Goal: Task Accomplishment & Management: Complete application form

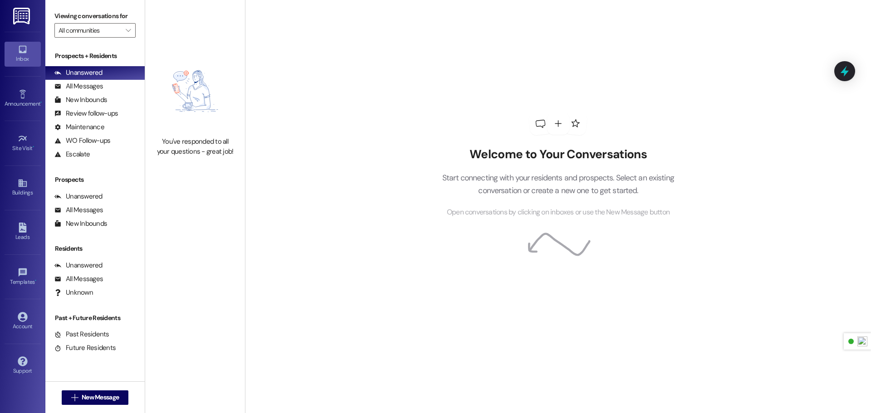
click at [17, 19] on img at bounding box center [22, 16] width 19 height 17
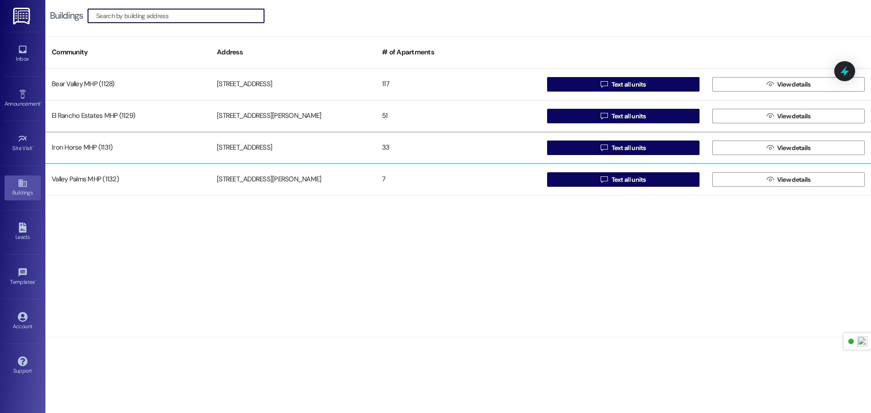
click at [197, 151] on div "Iron Horse MHP (1131)" at bounding box center [127, 148] width 165 height 18
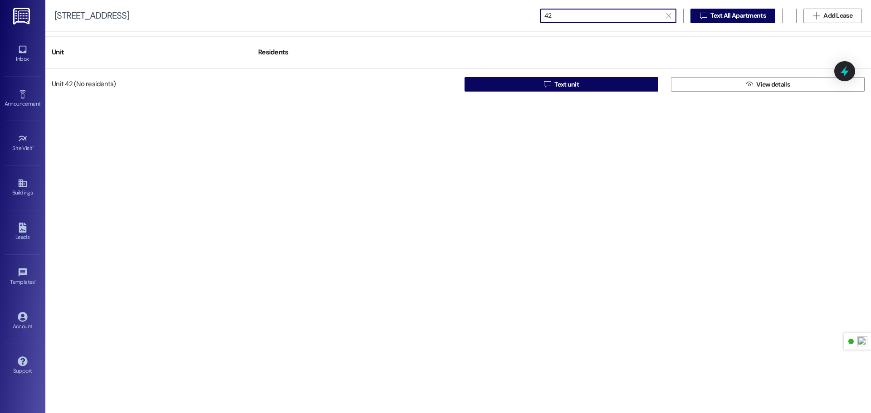
type input "42"
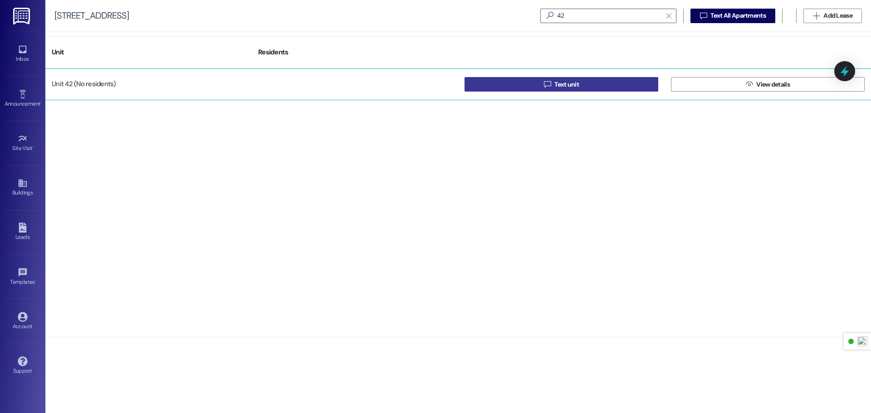
click at [585, 86] on button " Text unit" at bounding box center [561, 84] width 194 height 15
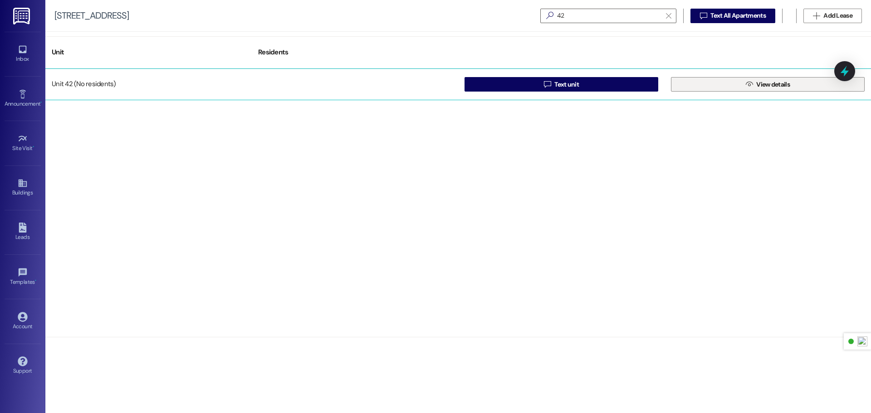
click at [736, 88] on button " View details" at bounding box center [768, 84] width 194 height 15
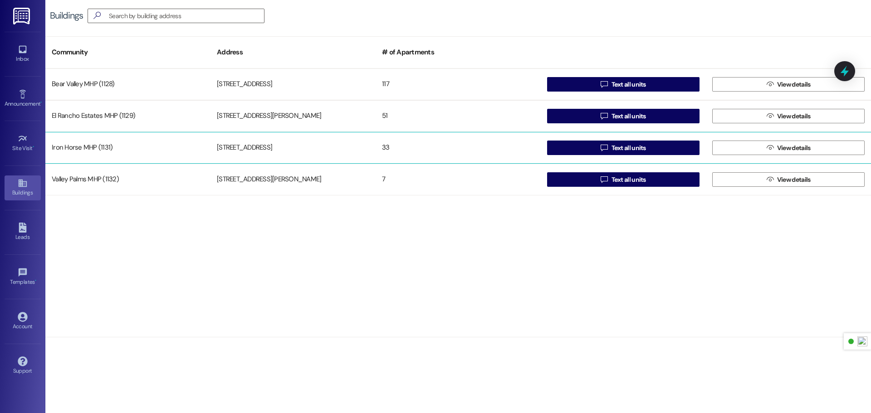
click at [132, 151] on div "Iron Horse MHP (1131)" at bounding box center [127, 148] width 165 height 18
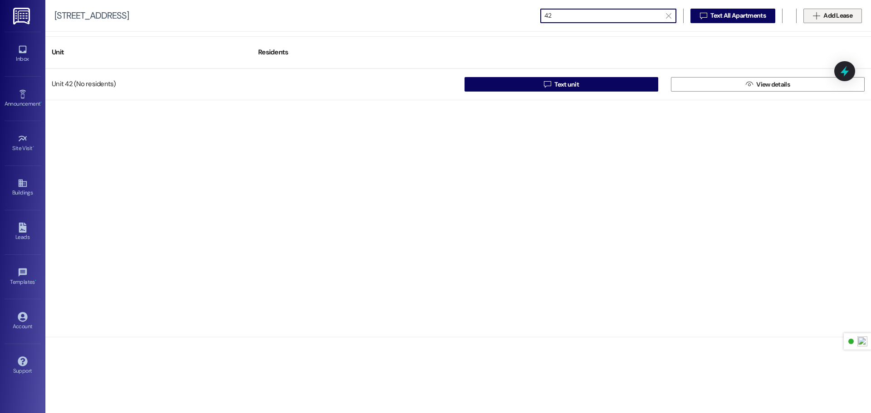
type input "42"
click at [828, 15] on span "Add Lease" at bounding box center [837, 16] width 29 height 10
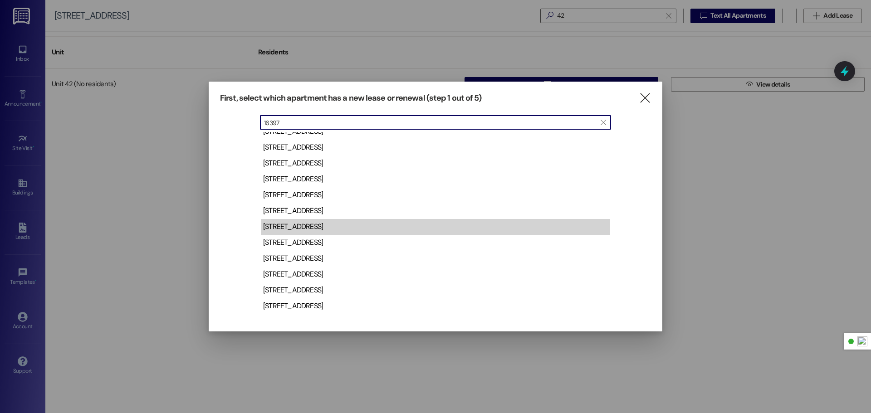
scroll to position [73, 0]
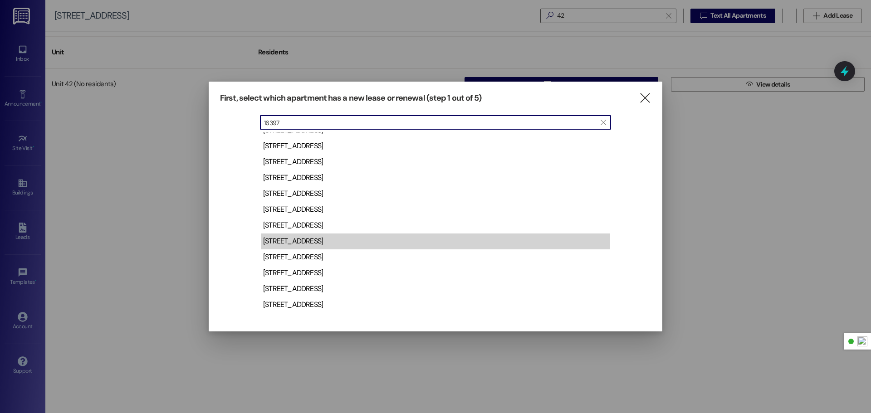
type input "16397"
click at [313, 238] on div "16397 D Street - 42" at bounding box center [293, 241] width 60 height 10
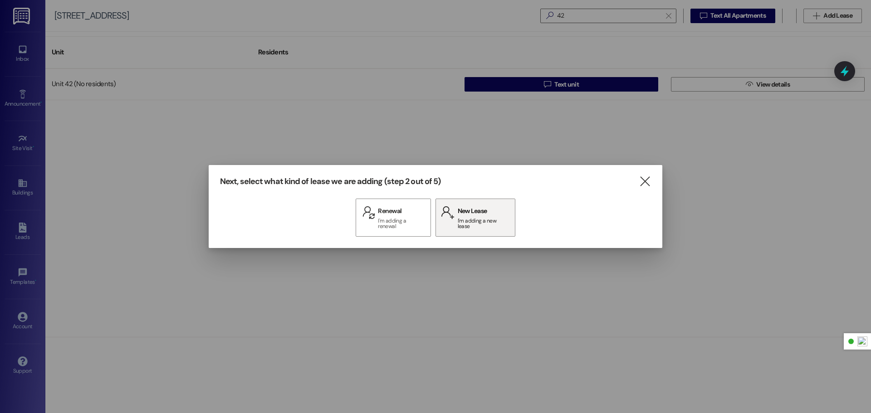
click at [478, 227] on button " New Lease I'm adding a new lease" at bounding box center [475, 218] width 80 height 38
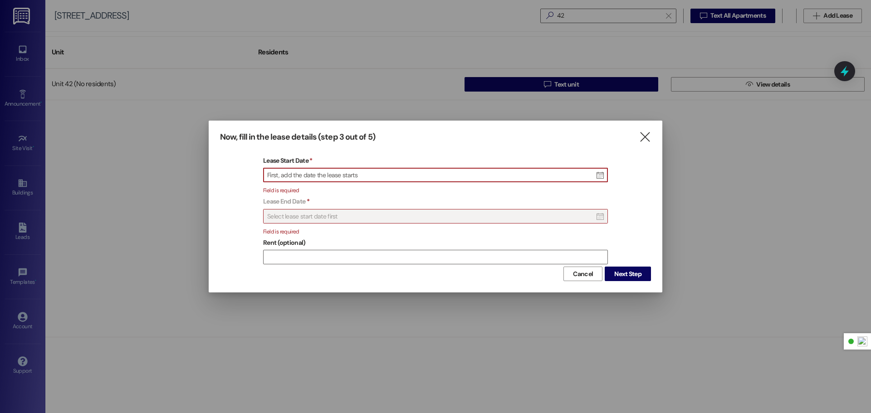
click at [303, 174] on span "First, add the date the lease starts" at bounding box center [312, 175] width 90 height 8
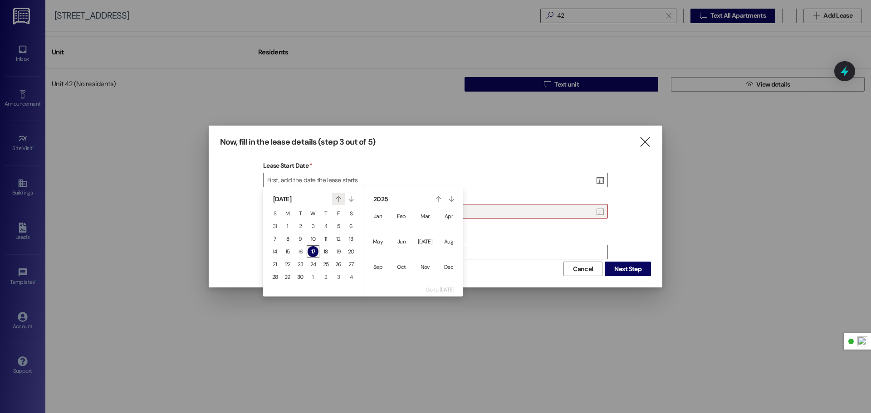
click at [339, 200] on icon "" at bounding box center [338, 199] width 5 height 13
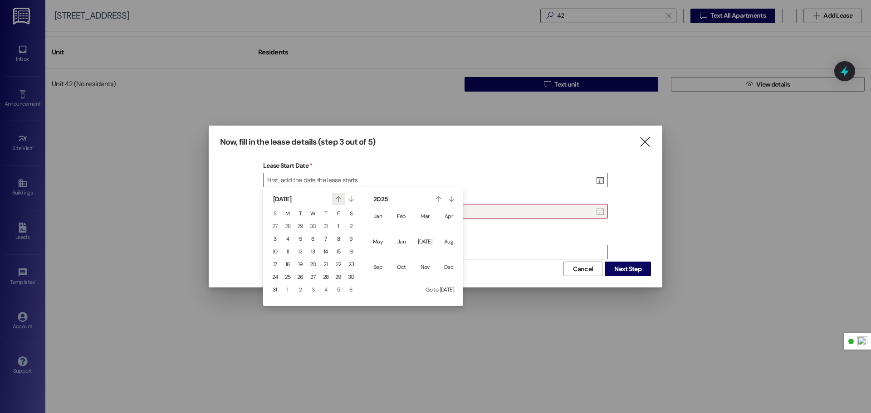
click at [339, 200] on icon "" at bounding box center [338, 199] width 5 height 13
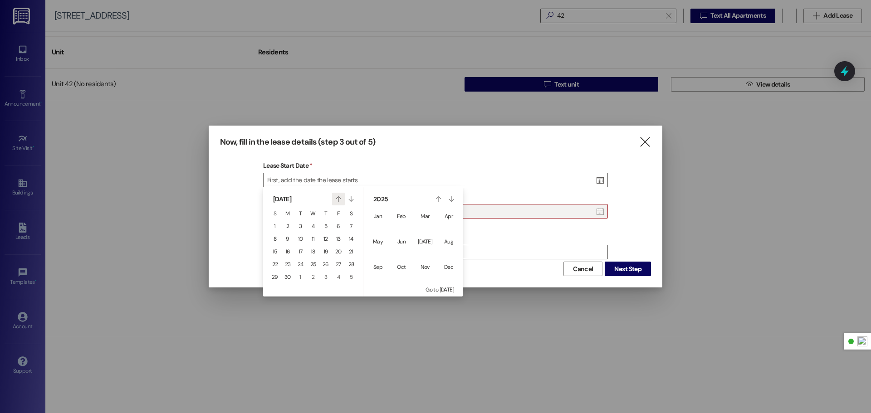
click at [339, 200] on icon "" at bounding box center [338, 199] width 5 height 13
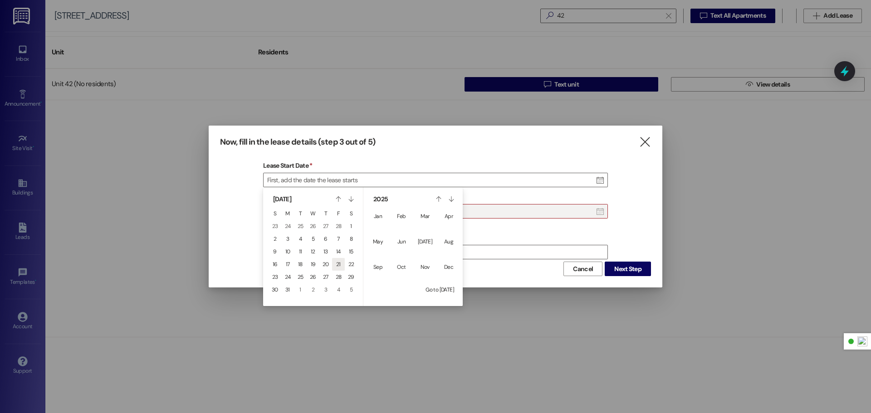
click at [339, 267] on span "21" at bounding box center [338, 264] width 5 height 7
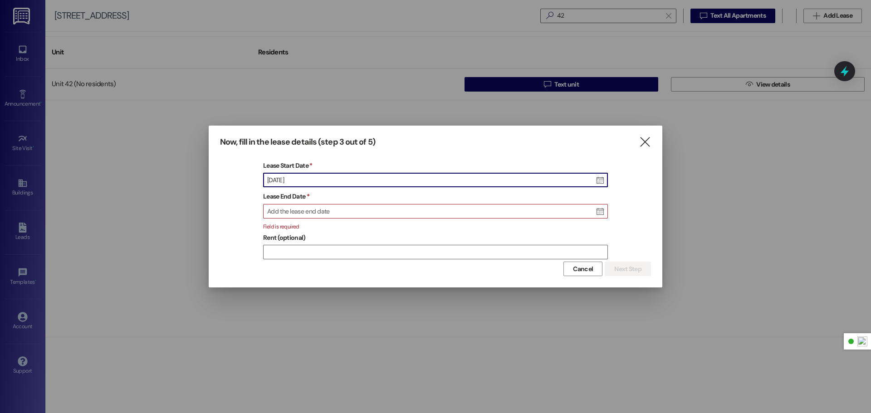
click at [301, 177] on div "Fri Mar 21 2025" at bounding box center [436, 180] width 344 height 15
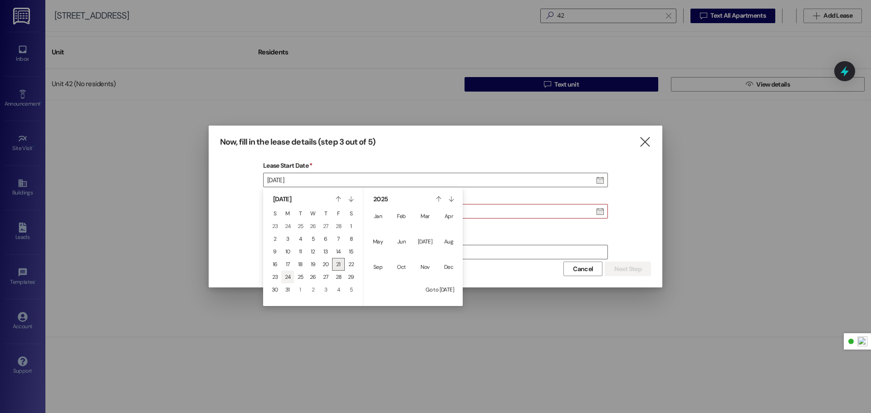
click at [287, 278] on span "24" at bounding box center [288, 277] width 6 height 7
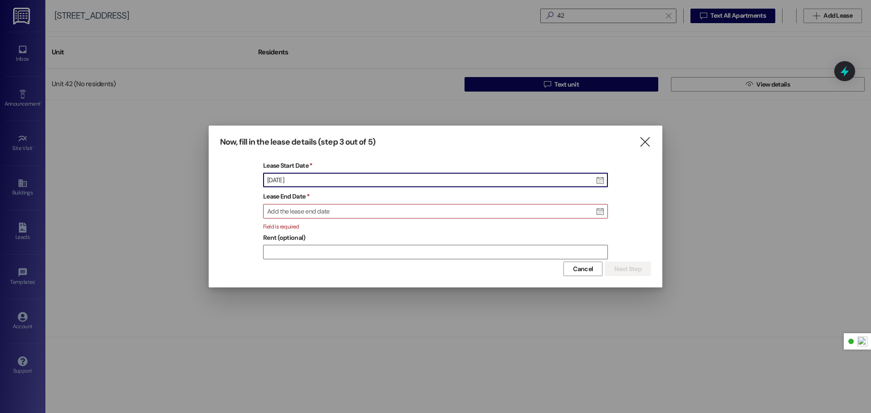
click at [290, 206] on div "Add the lease end date" at bounding box center [436, 212] width 344 height 15
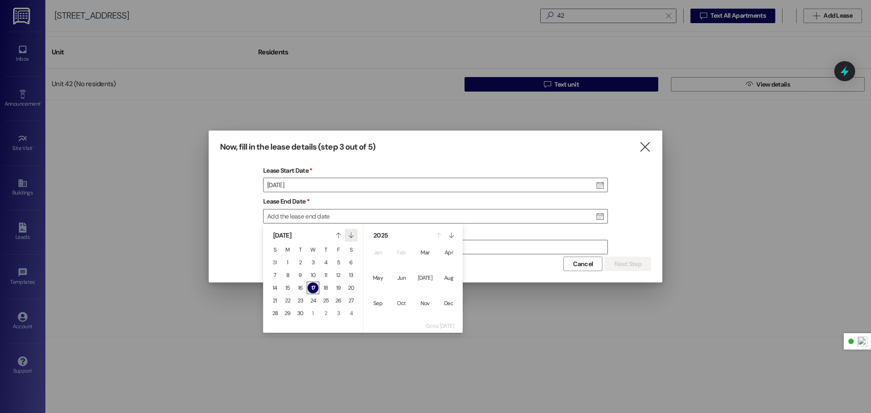
click at [349, 236] on icon "" at bounding box center [350, 235] width 5 height 13
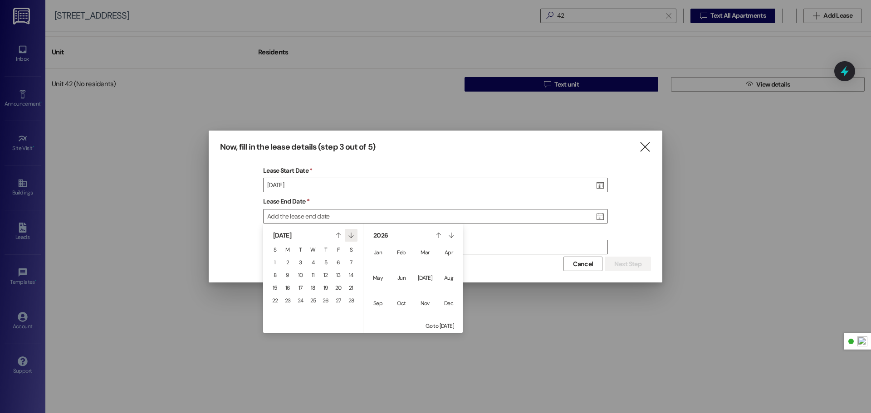
click at [349, 236] on icon "" at bounding box center [350, 235] width 5 height 13
click at [286, 275] on span "9" at bounding box center [287, 275] width 3 height 7
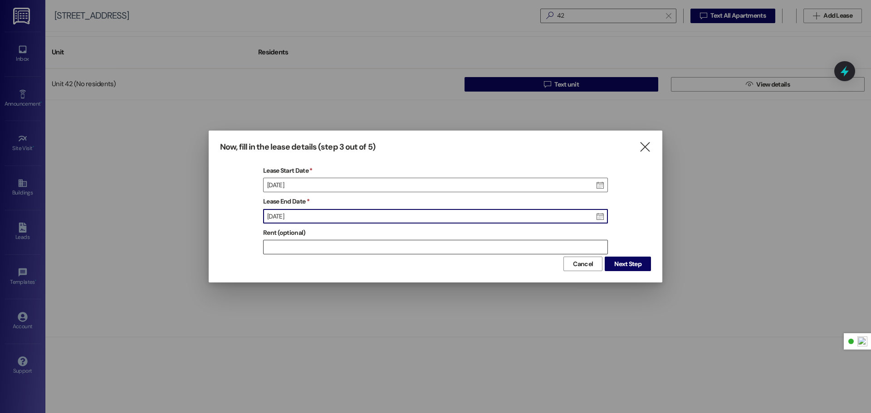
click at [286, 248] on input "Rent (optional)" at bounding box center [436, 247] width 344 height 14
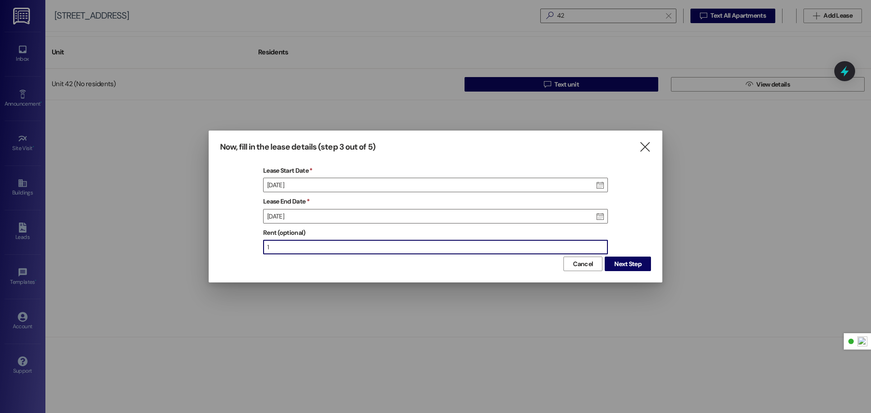
type input "1"
click at [603, 246] on input "1" at bounding box center [436, 247] width 344 height 14
click at [626, 264] on span "Next Step" at bounding box center [627, 264] width 27 height 10
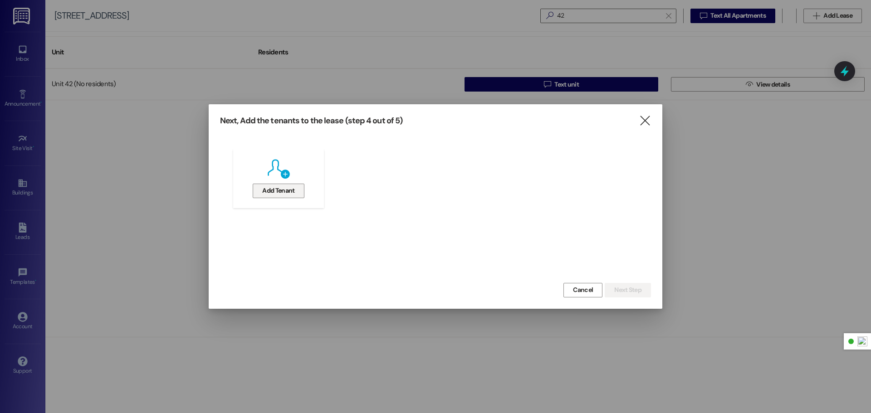
click at [267, 186] on span "Add Tenant" at bounding box center [278, 191] width 32 height 10
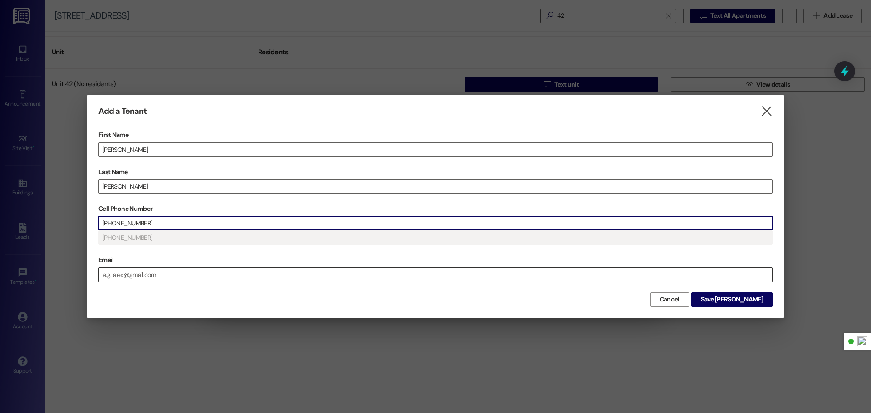
click at [154, 276] on input "Email" at bounding box center [435, 275] width 673 height 14
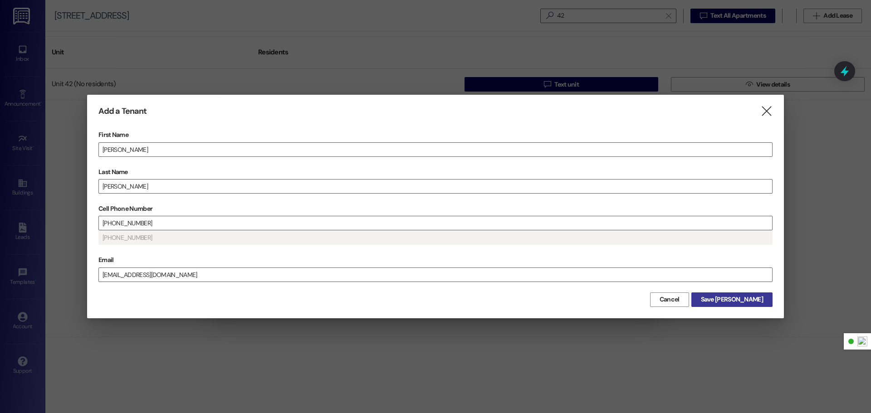
click at [740, 302] on span "Save William" at bounding box center [732, 300] width 62 height 10
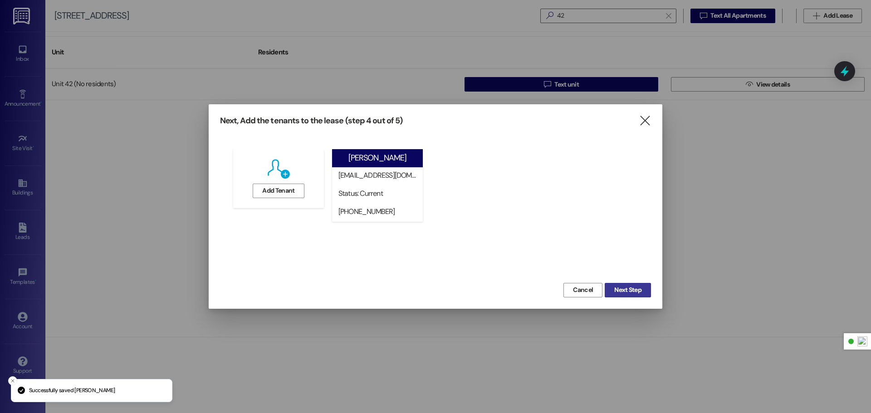
click at [628, 290] on span "Next Step" at bounding box center [627, 290] width 27 height 10
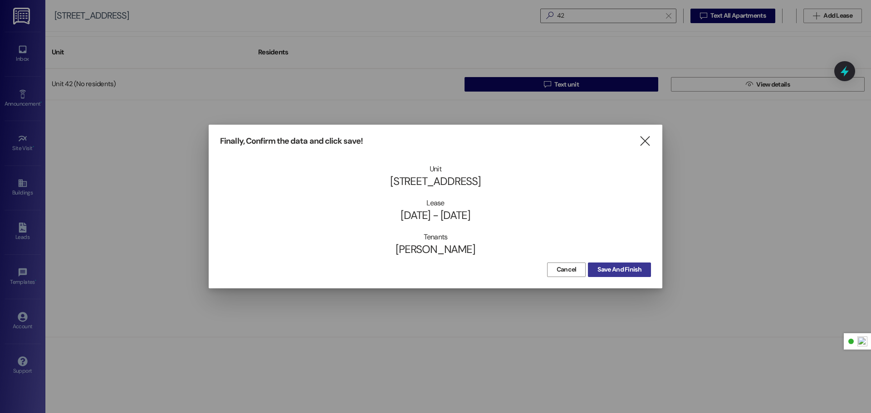
click at [613, 269] on span "Save And Finish" at bounding box center [619, 270] width 44 height 10
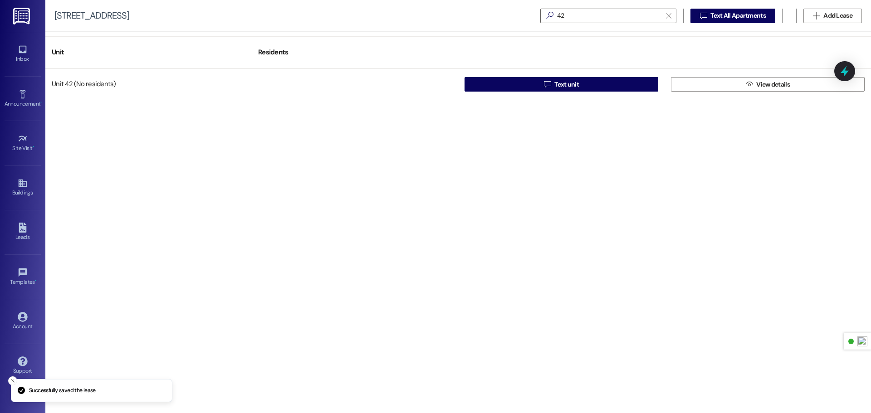
click at [24, 18] on img at bounding box center [22, 16] width 19 height 17
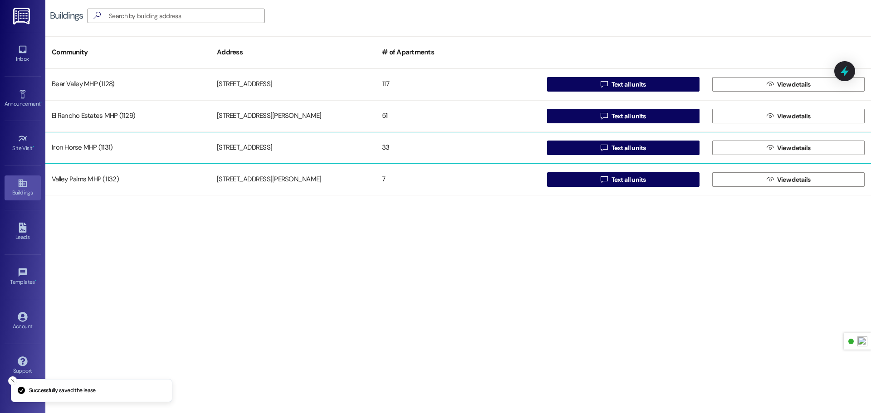
click at [94, 147] on div "Iron Horse MHP (1131)" at bounding box center [127, 148] width 165 height 18
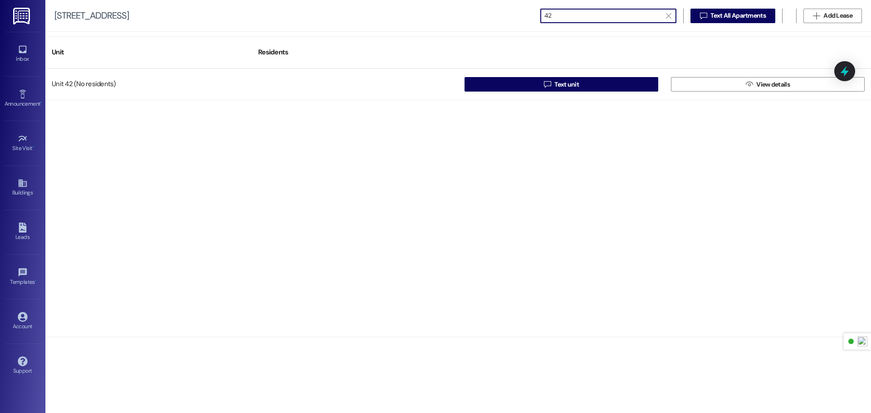
type input "42"
click at [591, 154] on div "Unit 42 (No residents)  Text unit  View details" at bounding box center [457, 202] width 825 height 269
